Goal: Navigation & Orientation: Find specific page/section

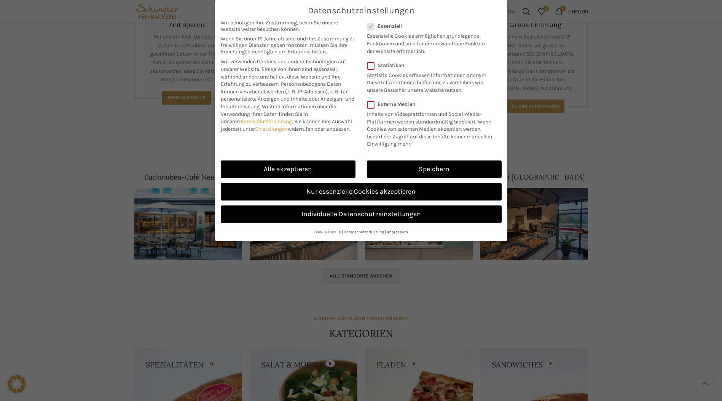
scroll to position [342, 0]
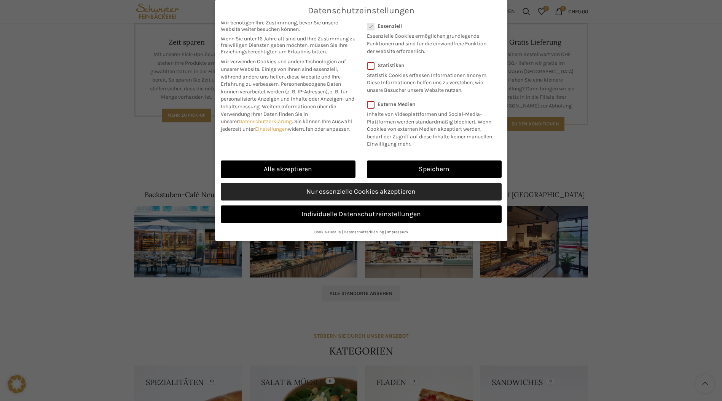
click at [375, 193] on link "Nur essenzielle Cookies akzeptieren" at bounding box center [361, 192] width 281 height 18
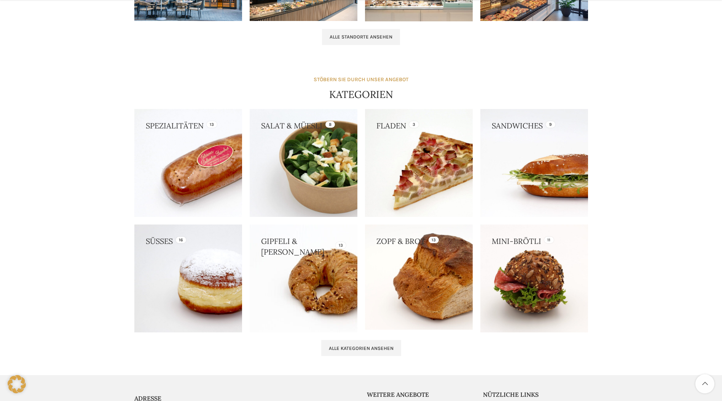
scroll to position [608, 0]
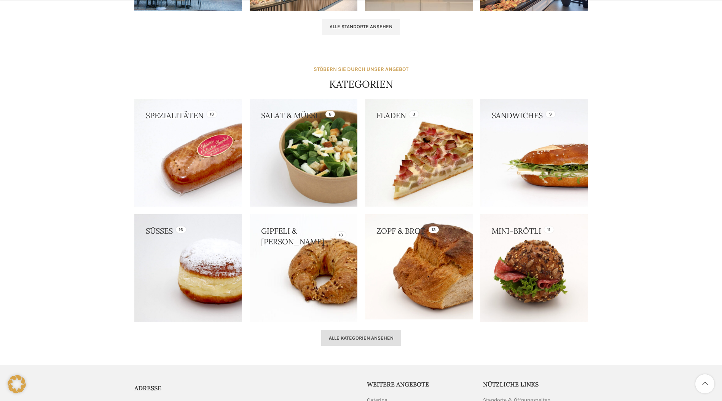
click at [369, 337] on span "Alle Kategorien ansehen" at bounding box center [361, 338] width 65 height 6
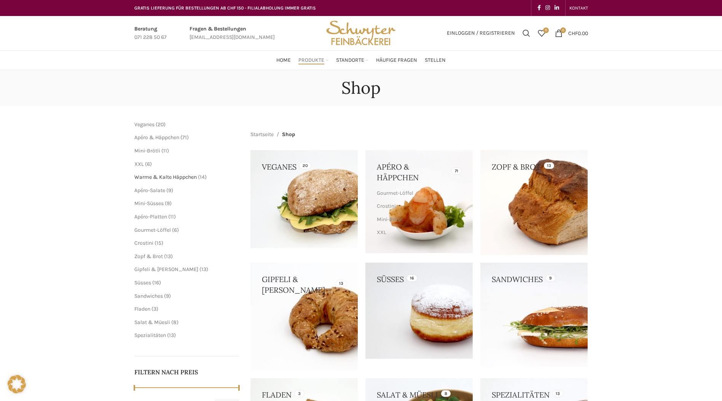
click at [163, 177] on span "Warme & Kalte Häppchen" at bounding box center [165, 177] width 62 height 6
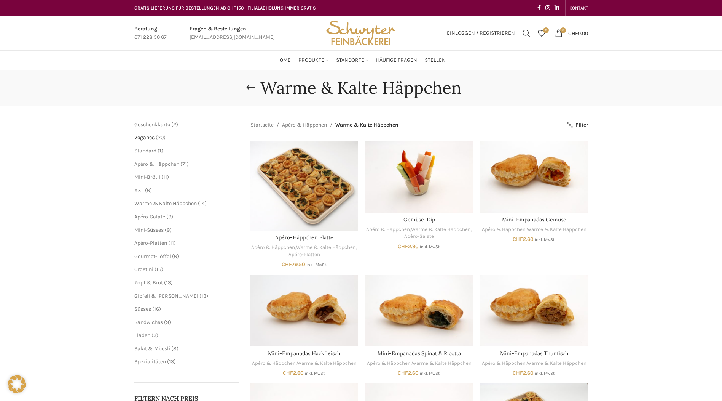
click at [151, 138] on span "Veganes" at bounding box center [144, 137] width 20 height 6
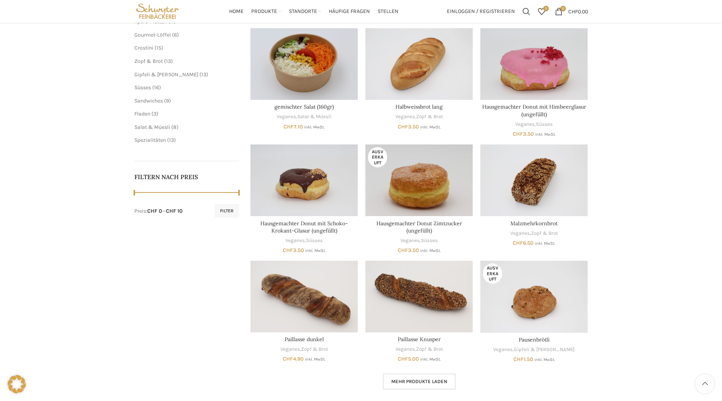
scroll to position [118, 0]
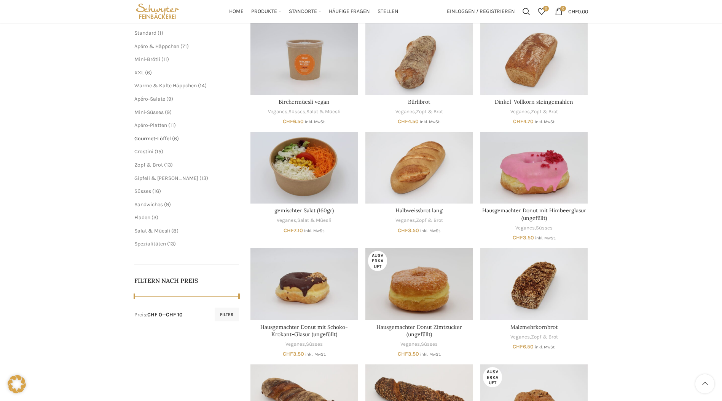
click at [158, 137] on span "Gourmet-Löffel" at bounding box center [152, 138] width 37 height 6
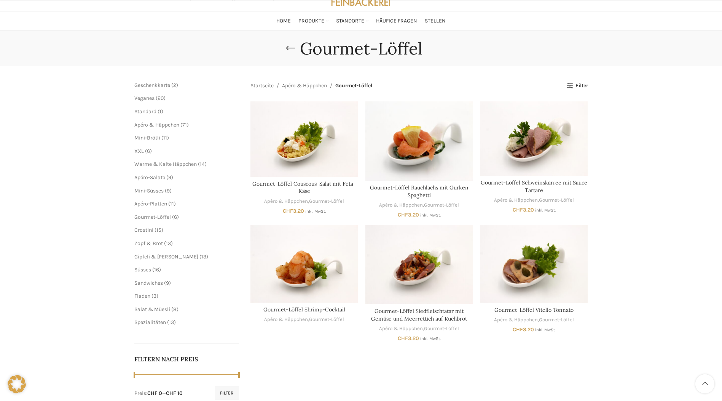
scroll to position [76, 0]
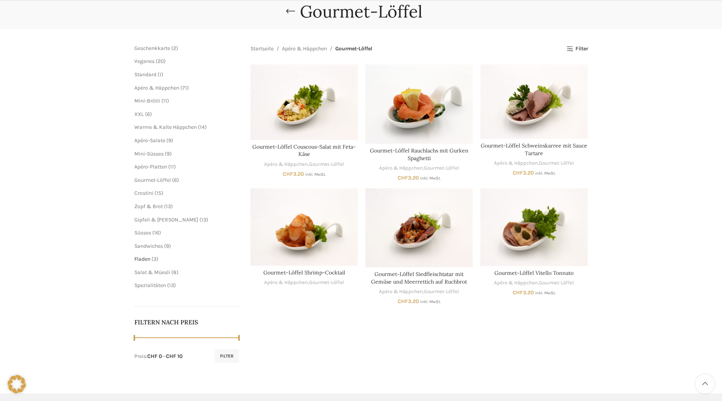
click at [149, 258] on span "Fladen" at bounding box center [142, 258] width 16 height 6
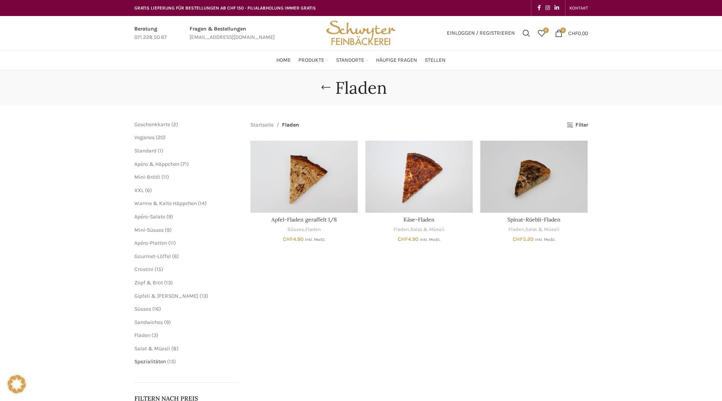
click at [163, 361] on span "Spezialitäten" at bounding box center [150, 361] width 32 height 6
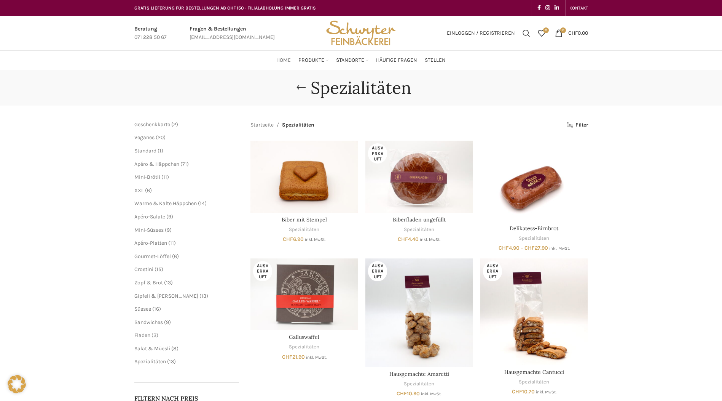
click at [285, 61] on span "Home" at bounding box center [283, 60] width 14 height 7
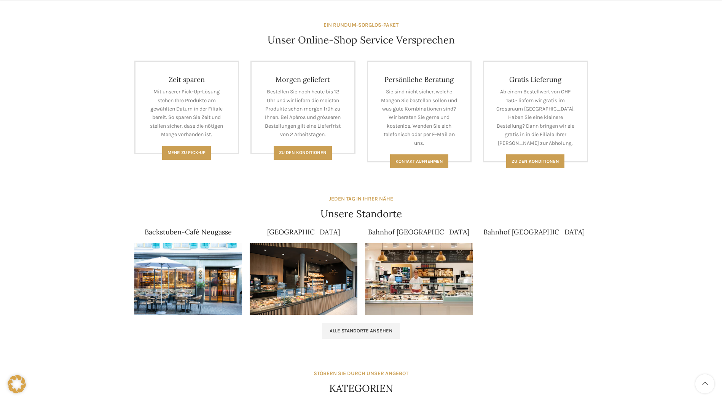
scroll to position [495, 0]
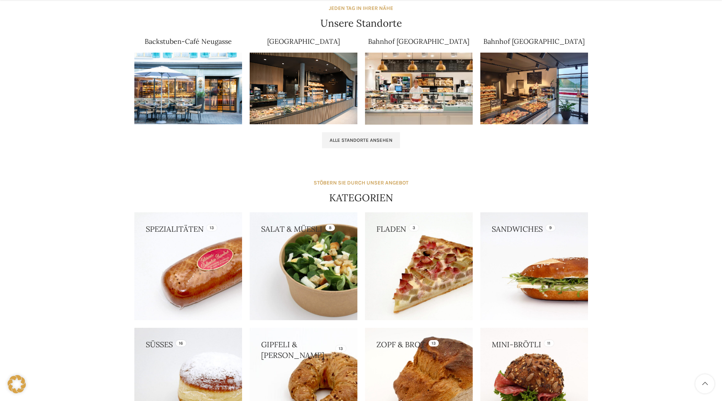
click at [172, 76] on img at bounding box center [188, 89] width 108 height 72
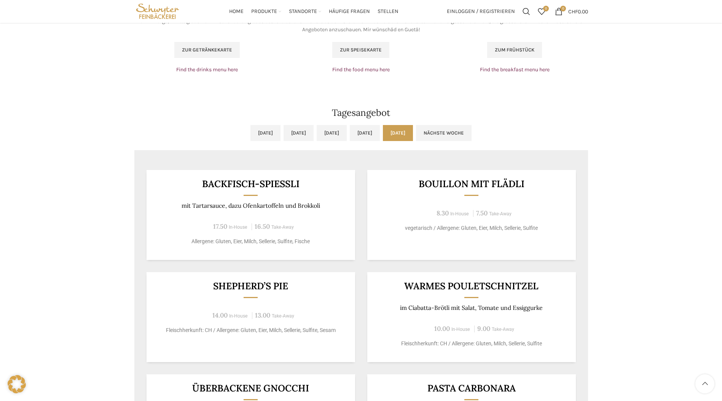
scroll to position [381, 0]
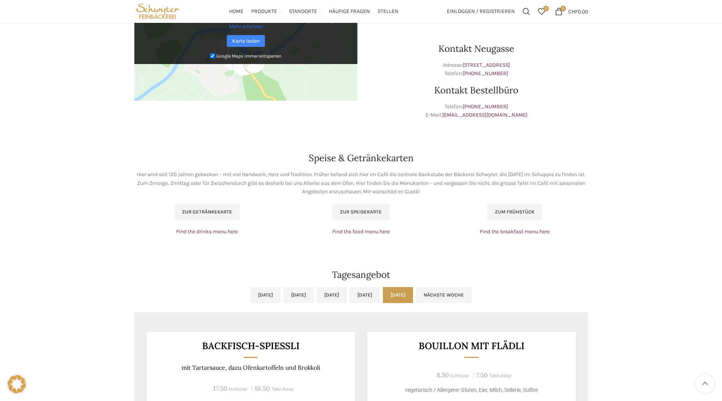
drag, startPoint x: 385, startPoint y: 290, endPoint x: 393, endPoint y: 284, distance: 9.2
click at [380, 290] on link "[DATE]" at bounding box center [365, 295] width 30 height 16
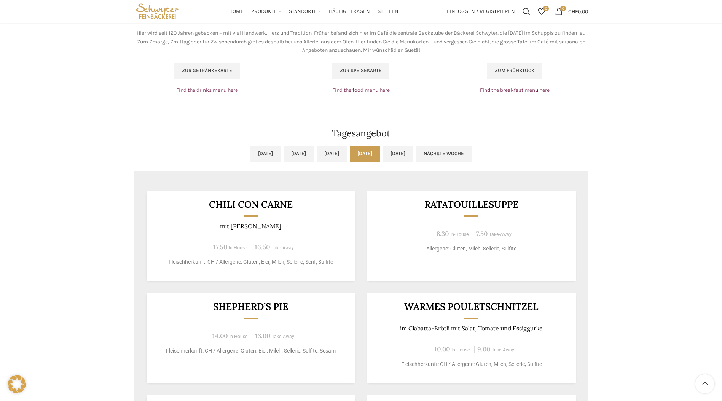
scroll to position [457, 0]
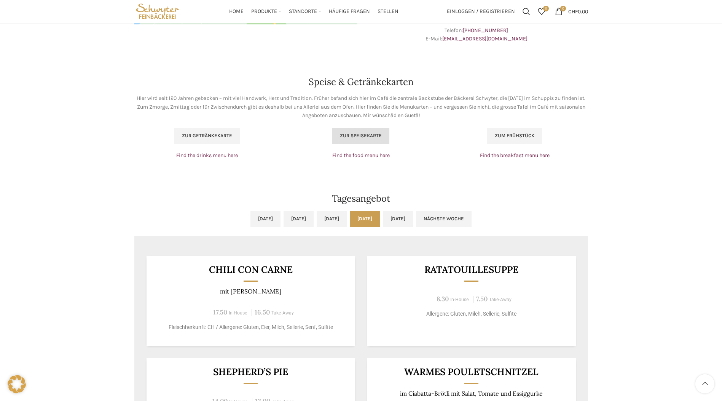
click at [346, 136] on span "Zur Speisekarte" at bounding box center [361, 135] width 42 height 6
